Goal: Task Accomplishment & Management: Complete application form

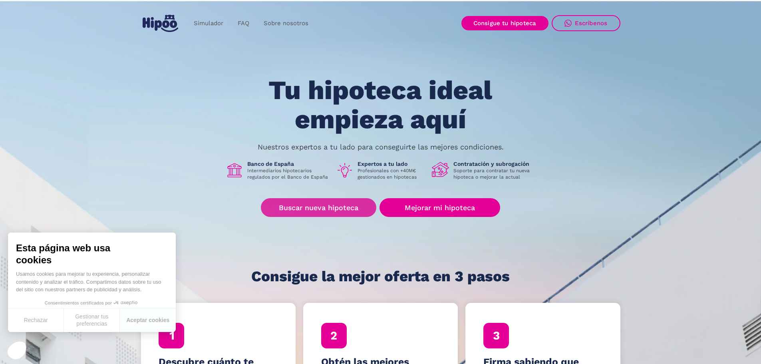
click at [345, 207] on link "Buscar nueva hipoteca" at bounding box center [319, 207] width 116 height 19
